Goal: Communication & Community: Answer question/provide support

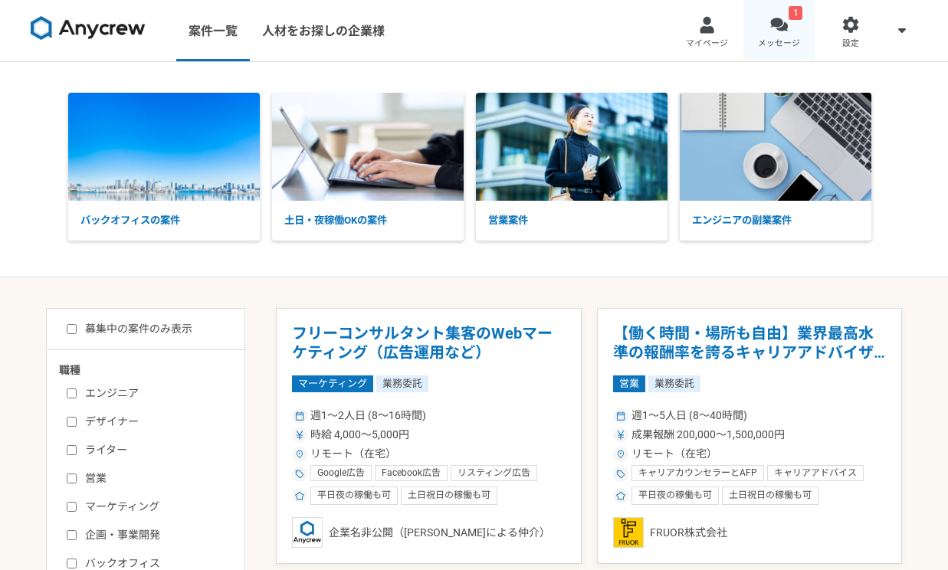
click at [777, 34] on link "1 メッセージ" at bounding box center [780, 30] width 72 height 61
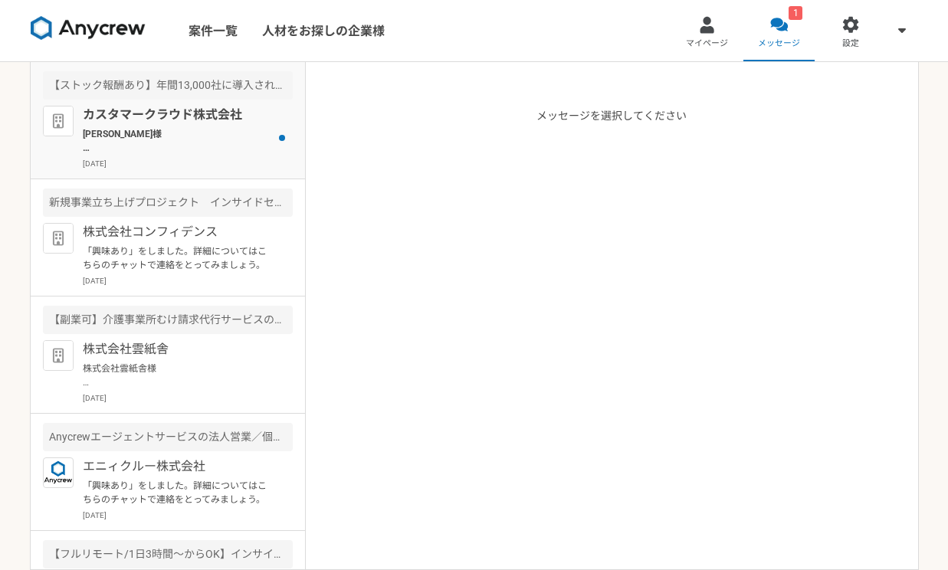
click at [133, 144] on p "[PERSON_NAME]様 本日のご面談、いかがでしょうか？ 日程調整が必要でしたら、改めてこちらよりお願いいたします。 日程調整 [URL][DOMAIN…" at bounding box center [177, 141] width 189 height 28
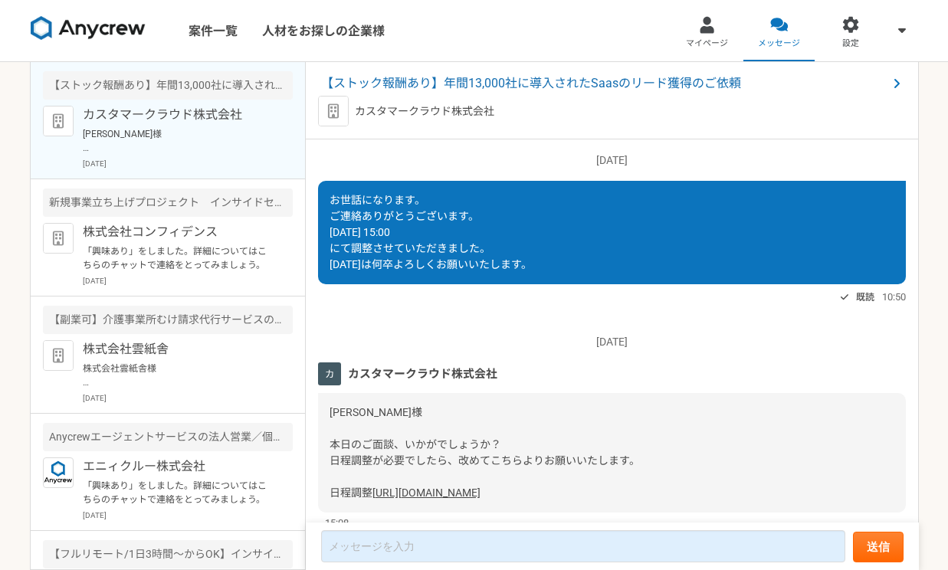
scroll to position [461, 0]
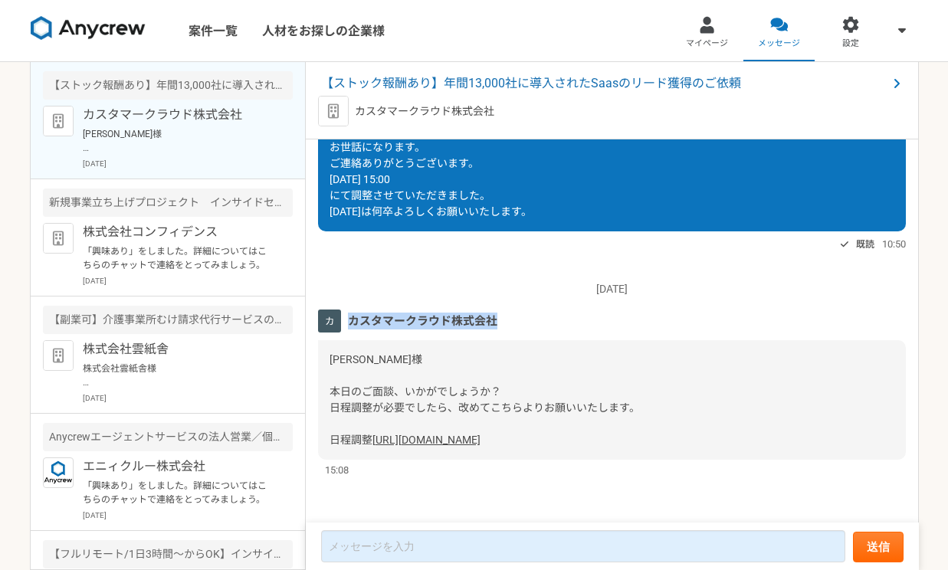
drag, startPoint x: 350, startPoint y: 304, endPoint x: 550, endPoint y: 310, distance: 200.2
click at [550, 310] on div "カスタマークラウド株式会社" at bounding box center [612, 321] width 588 height 23
copy span "カスタマークラウド株式会社"
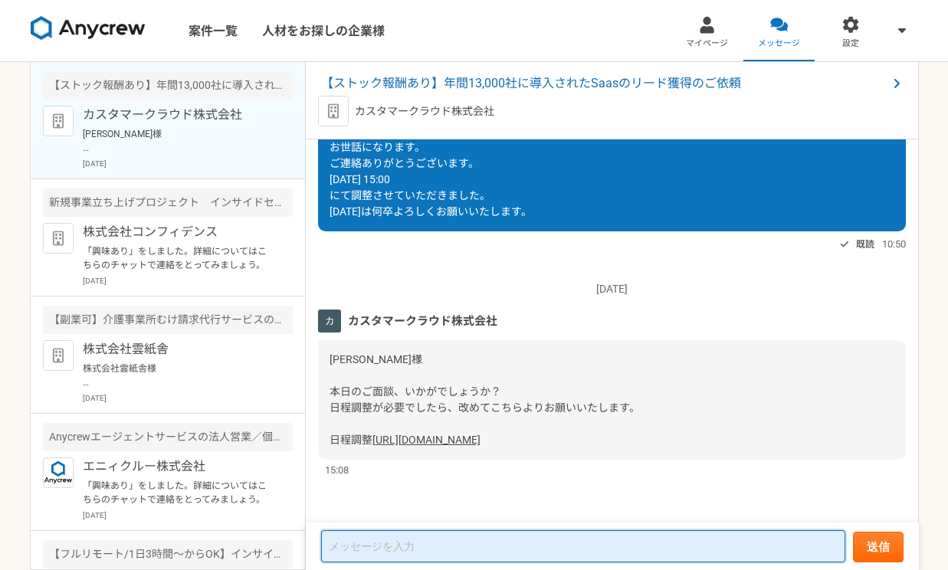
click at [425, 538] on textarea at bounding box center [583, 546] width 524 height 32
paste textarea "カスタマークラウド株式会社"
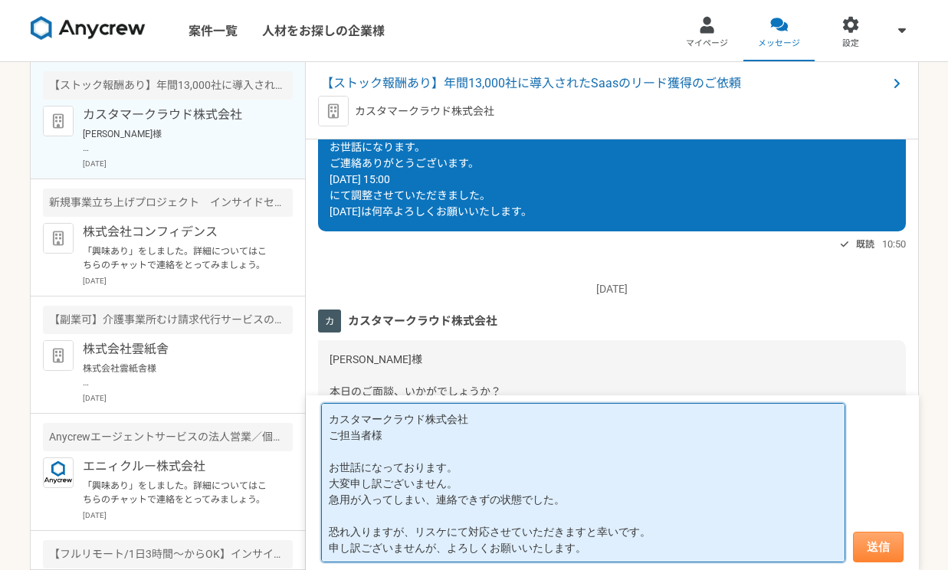
type textarea "カスタマークラウド株式会社 ご担当者様 お世話になっております。 大変申し訳ございません。 急用が入ってしまい、連絡できずの状態でした。 恐れ入りますが、リス…"
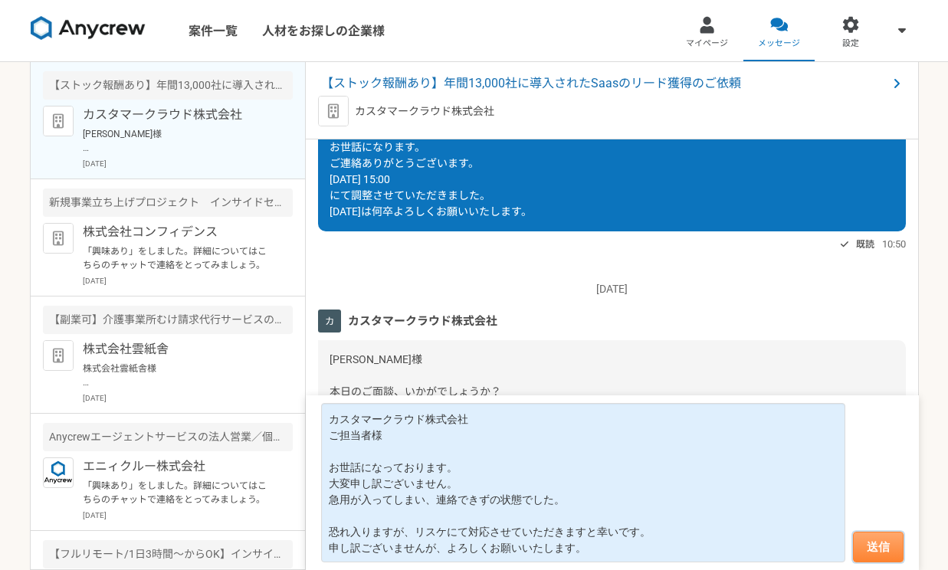
click at [876, 544] on button "送信" at bounding box center [878, 547] width 51 height 31
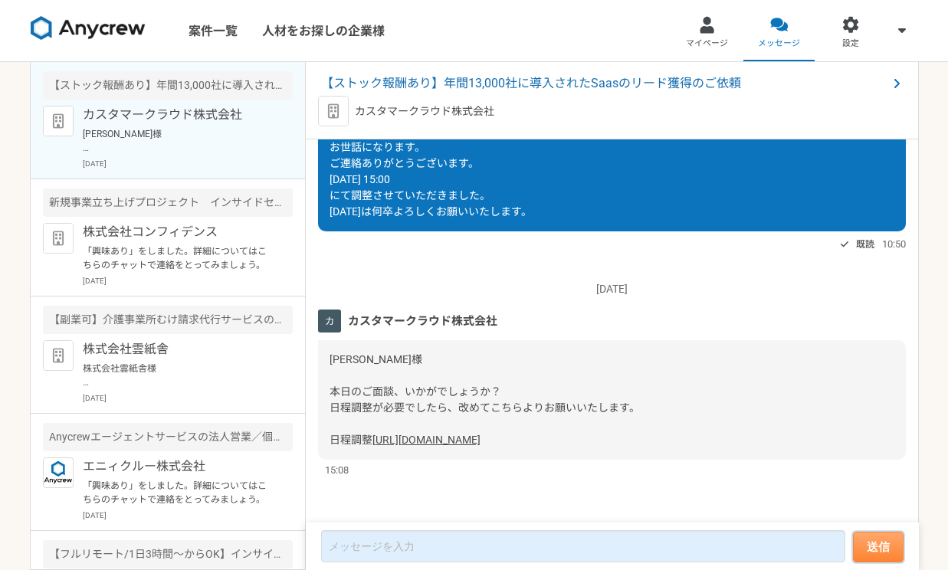
scroll to position [660, 0]
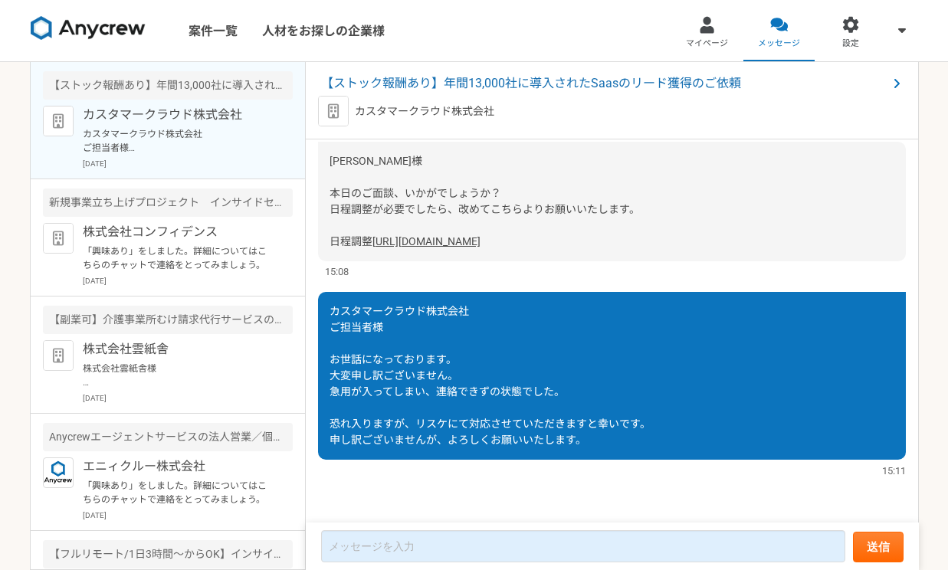
click at [100, 38] on img at bounding box center [88, 28] width 115 height 25
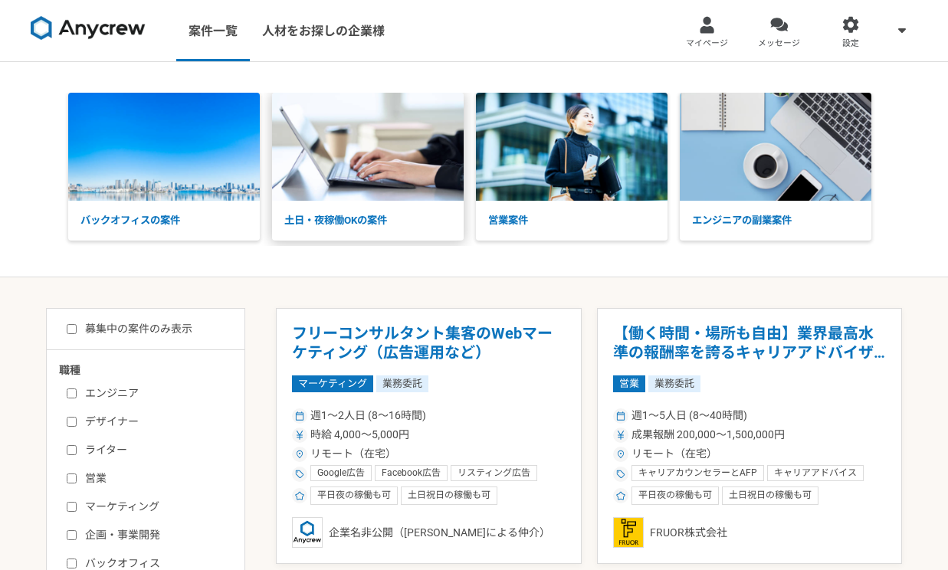
click at [317, 209] on p "土日・夜稼働OKの案件" at bounding box center [368, 221] width 192 height 40
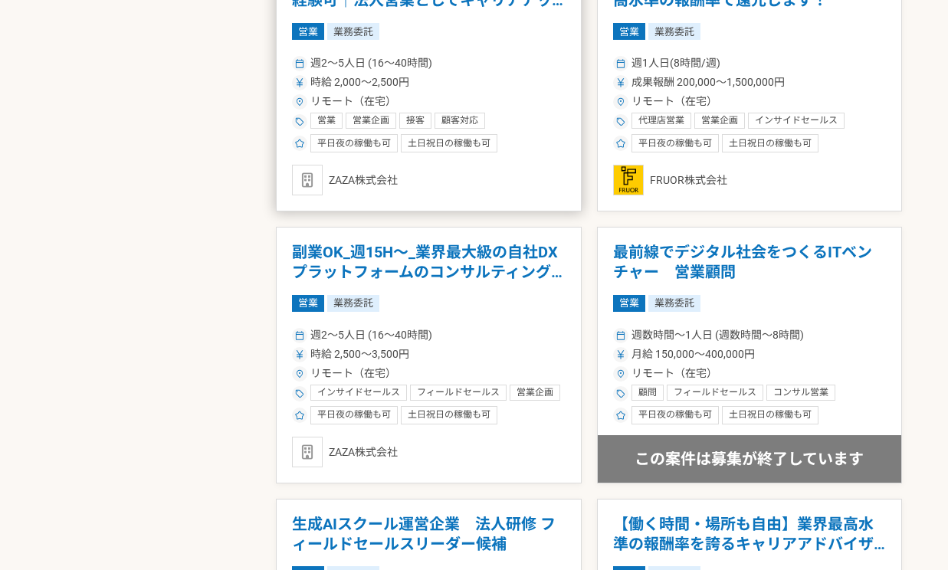
scroll to position [904, 0]
